Goal: Information Seeking & Learning: Learn about a topic

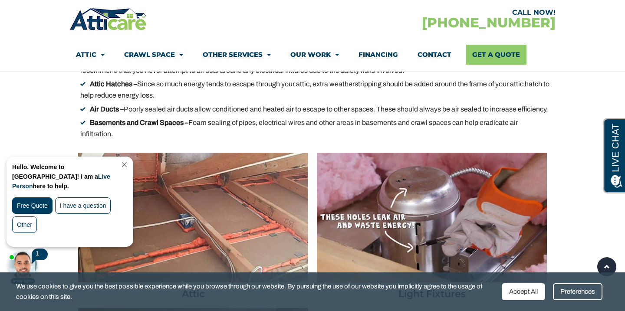
scroll to position [2130, 0]
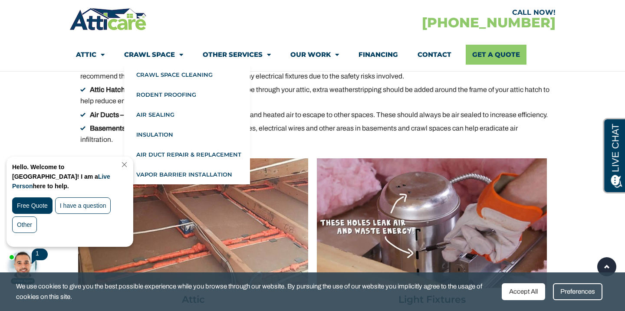
click at [162, 53] on link "Crawl Space" at bounding box center [153, 55] width 59 height 20
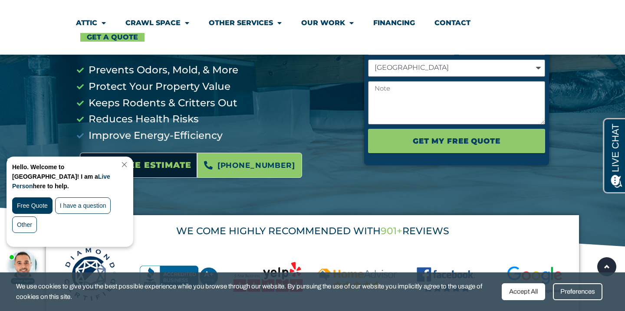
scroll to position [166, 0]
click at [129, 166] on link "Close Chat" at bounding box center [124, 165] width 12 height 7
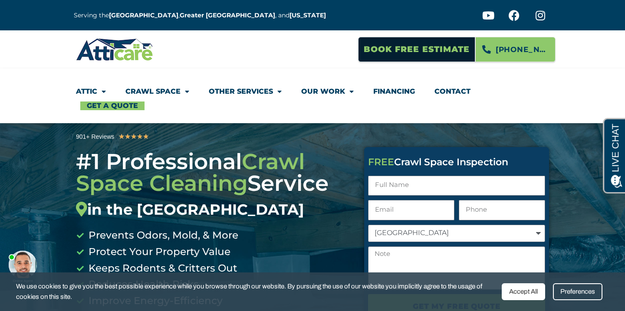
scroll to position [0, 0]
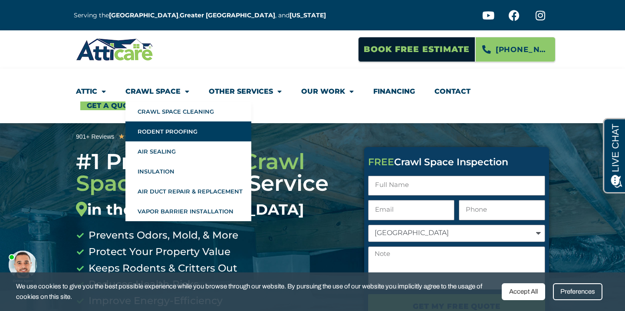
click at [171, 134] on link "Rodent Proofing" at bounding box center [188, 132] width 126 height 20
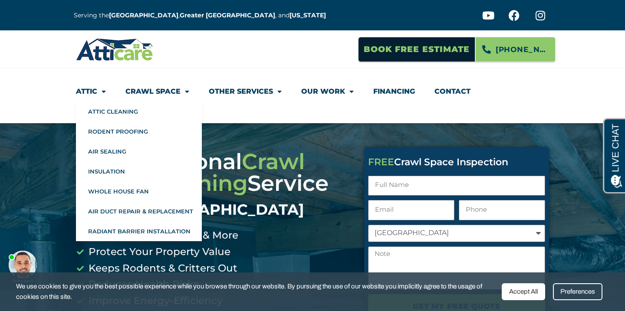
click at [90, 91] on link "Attic" at bounding box center [91, 92] width 30 height 20
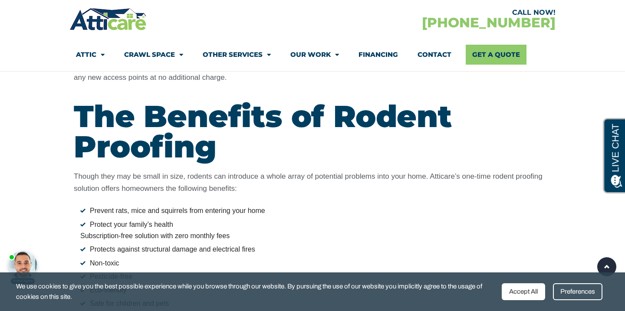
scroll to position [1188, 0]
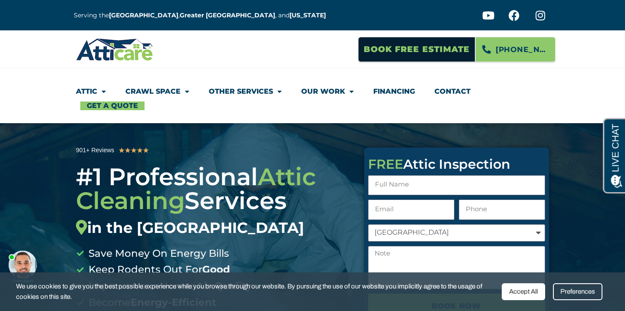
click at [392, 93] on link "Financing" at bounding box center [394, 92] width 42 height 20
click at [393, 92] on link "Financing" at bounding box center [394, 92] width 42 height 20
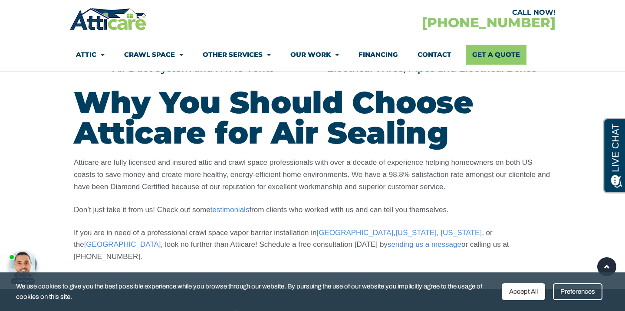
scroll to position [2516, 0]
